Goal: Task Accomplishment & Management: Use online tool/utility

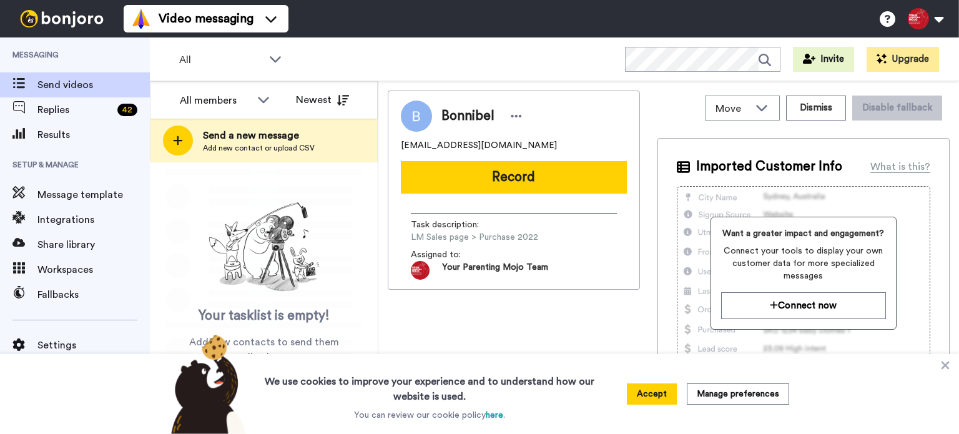
click at [950, 367] on icon at bounding box center [945, 365] width 12 height 12
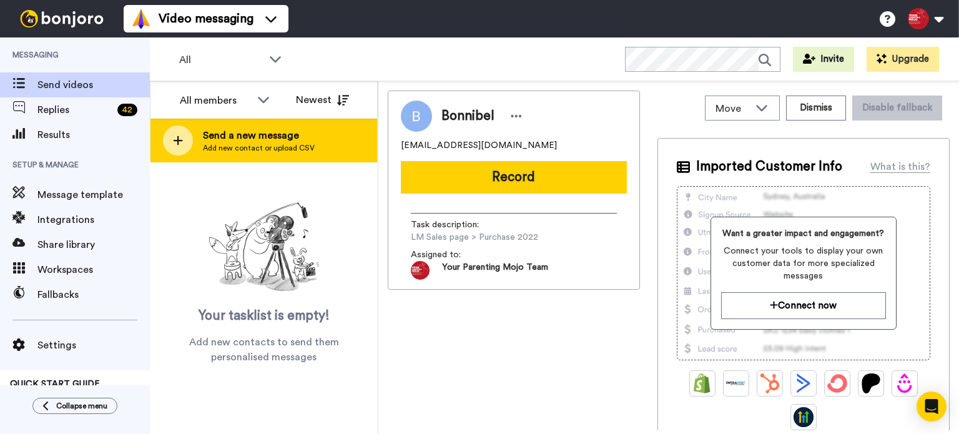
click at [317, 141] on div "Send a new message Add new contact or upload CSV" at bounding box center [263, 141] width 227 height 44
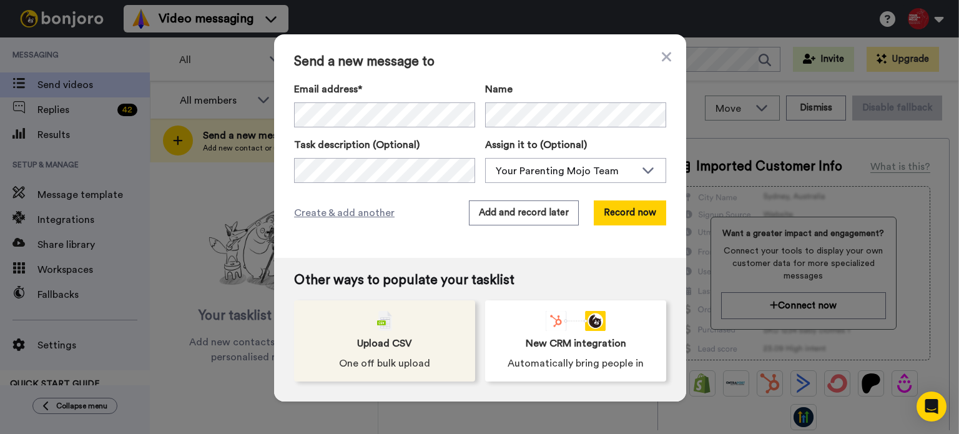
click at [436, 329] on div "Upload CSV One off bulk upload" at bounding box center [384, 340] width 181 height 81
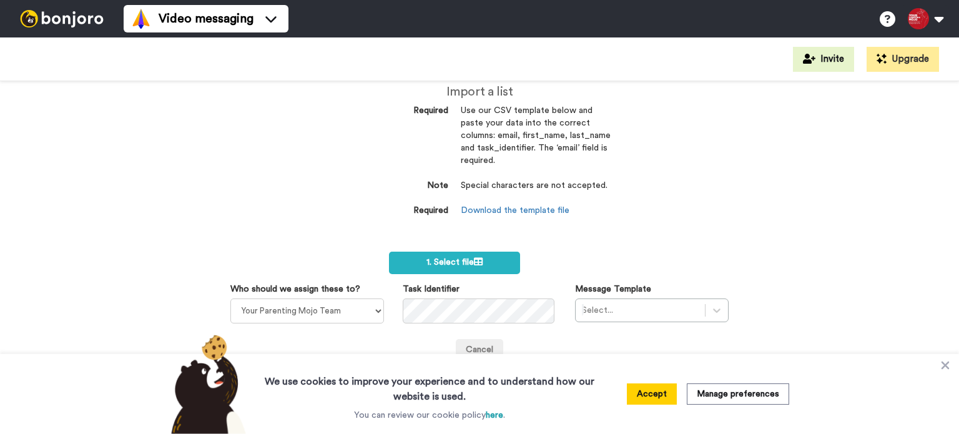
scroll to position [26, 0]
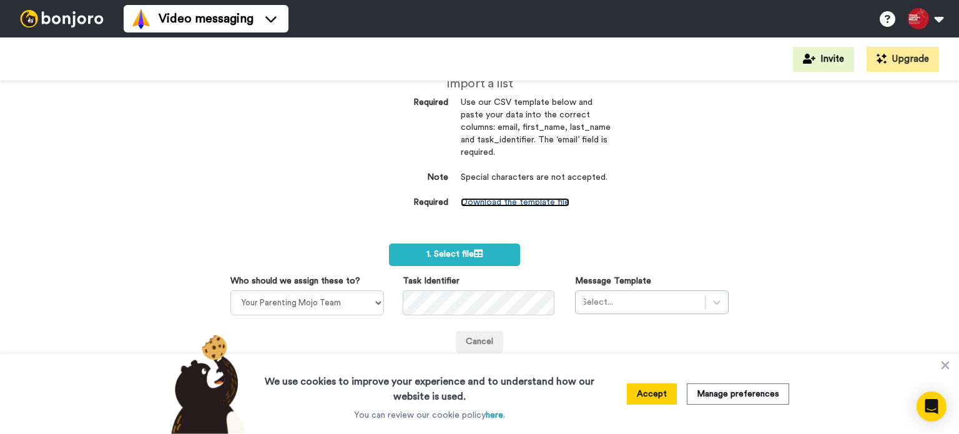
click at [500, 202] on link "Download the template file" at bounding box center [515, 202] width 109 height 9
click at [606, 303] on div "Select..." at bounding box center [640, 302] width 129 height 20
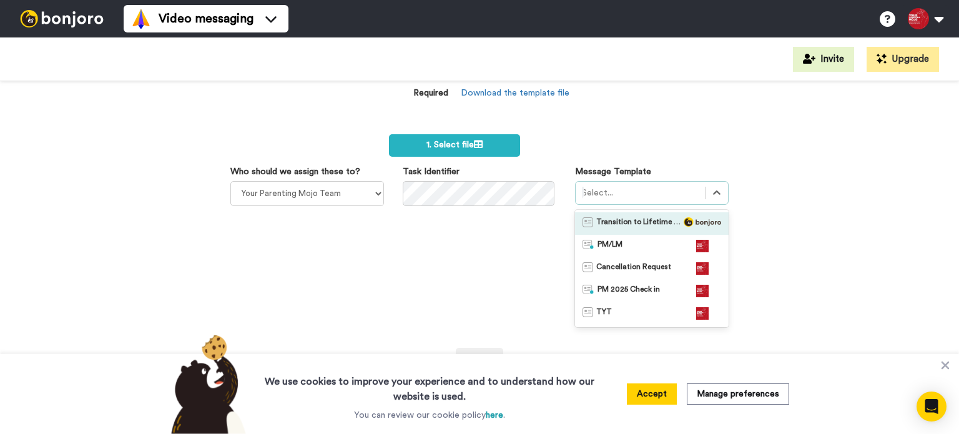
scroll to position [152, 0]
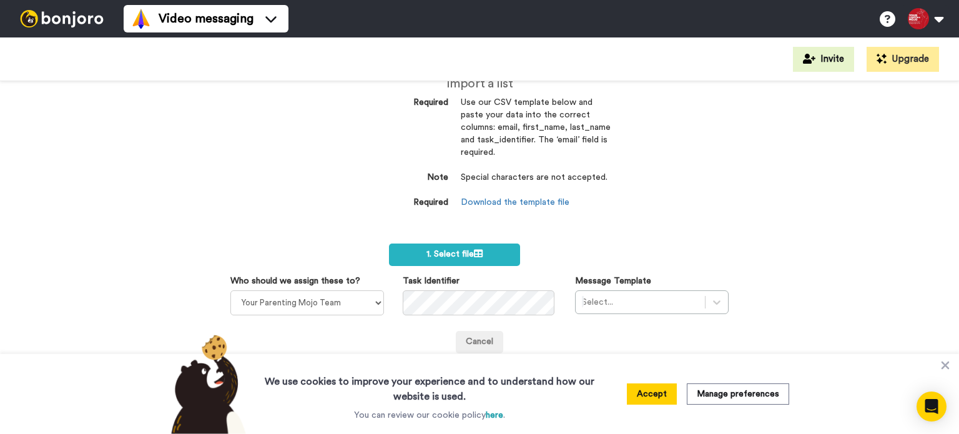
click at [863, 244] on div "Import a list Required Use our CSV template below and paste your data into the …" at bounding box center [479, 257] width 959 height 353
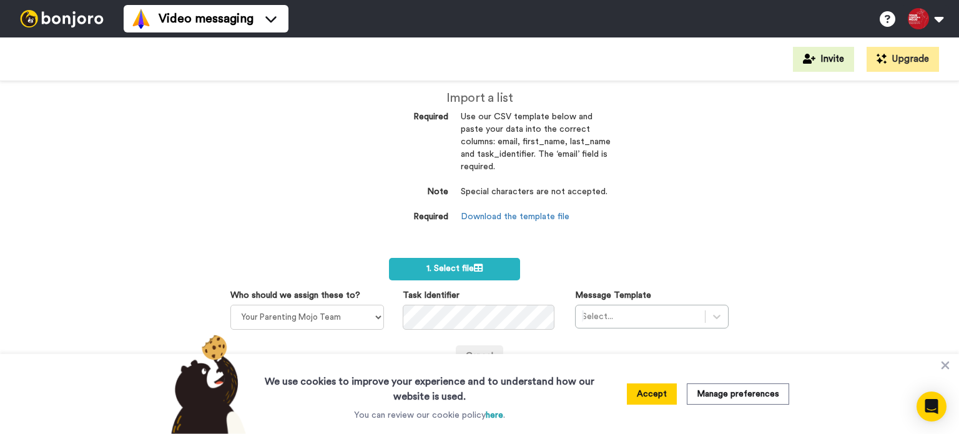
scroll to position [0, 0]
